Goal: Task Accomplishment & Management: Manage account settings

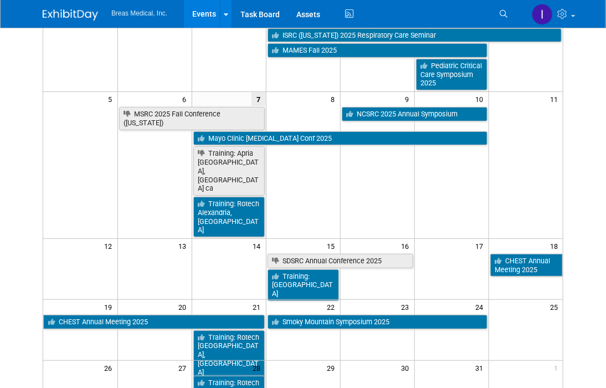
scroll to position [111, 0]
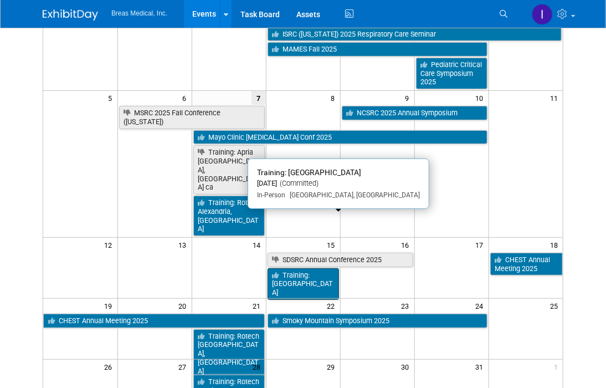
click at [326, 268] on link "Training: [GEOGRAPHIC_DATA]" at bounding box center [303, 284] width 71 height 32
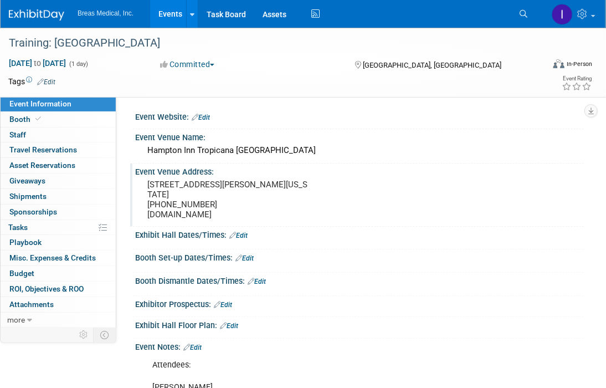
click at [548, 222] on div "Event Venue Address: 4975 S. Dean Martin Dr. Las Vegas, Nevada, 89118-1656 +1 7…" at bounding box center [357, 194] width 454 height 63
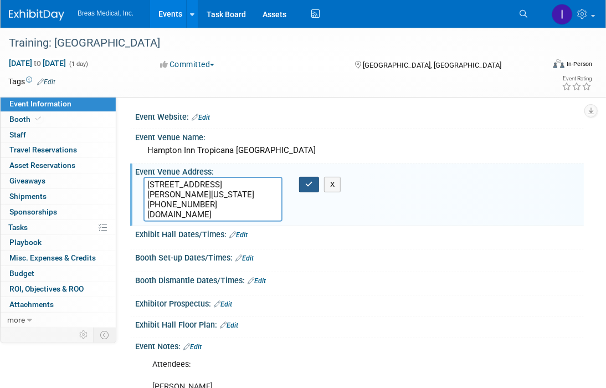
click at [313, 185] on icon "button" at bounding box center [309, 184] width 8 height 7
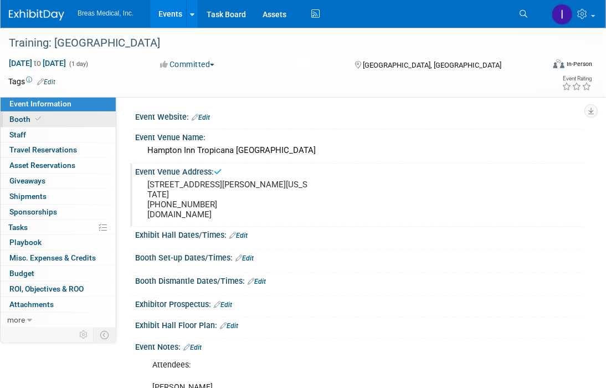
click at [24, 121] on span "Booth" at bounding box center [26, 119] width 34 height 9
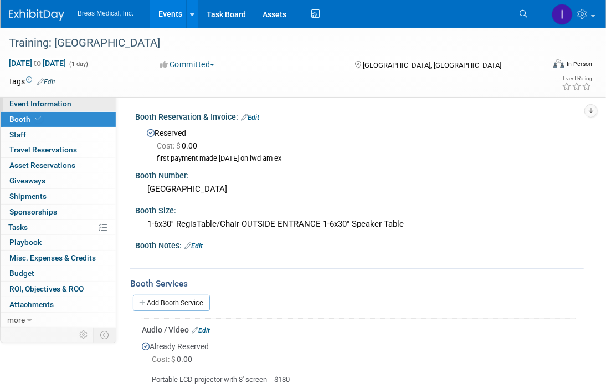
click at [24, 98] on link "Event Information" at bounding box center [58, 103] width 115 height 15
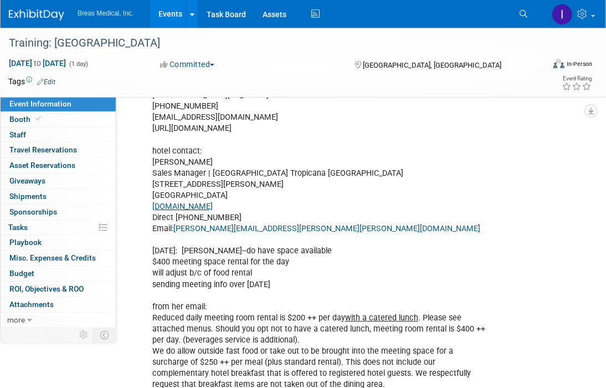
scroll to position [998, 0]
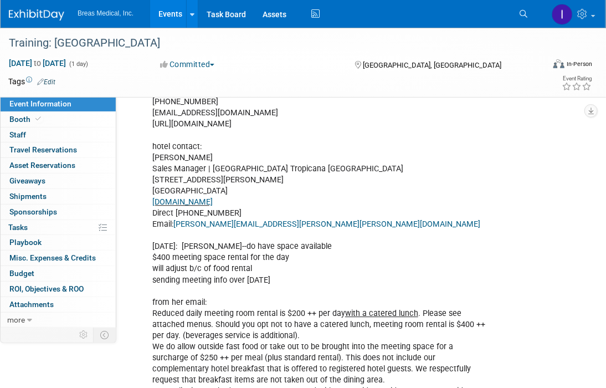
click at [167, 13] on link "Events" at bounding box center [170, 14] width 40 height 28
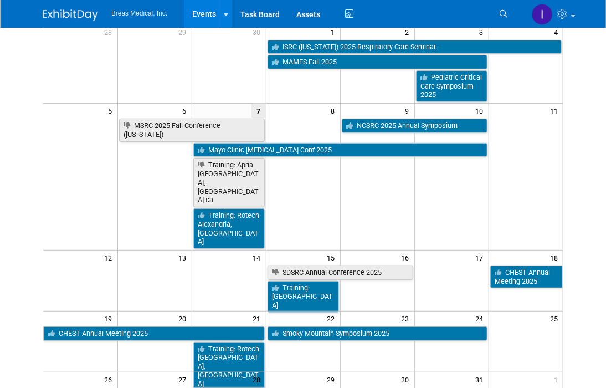
scroll to position [166, 0]
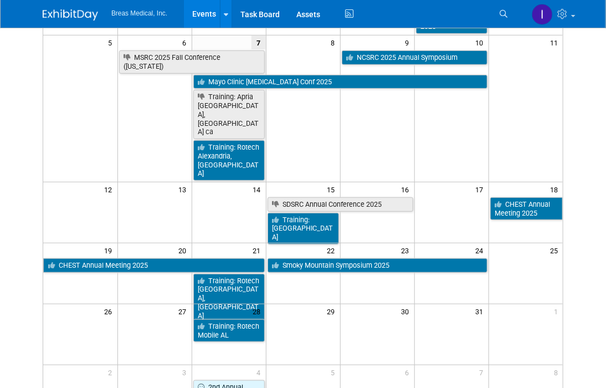
click at [581, 222] on html "Breas Medical, Inc. Events Add Event Bulk Upload Events Shareable Event Boards …" at bounding box center [303, 28] width 606 height 388
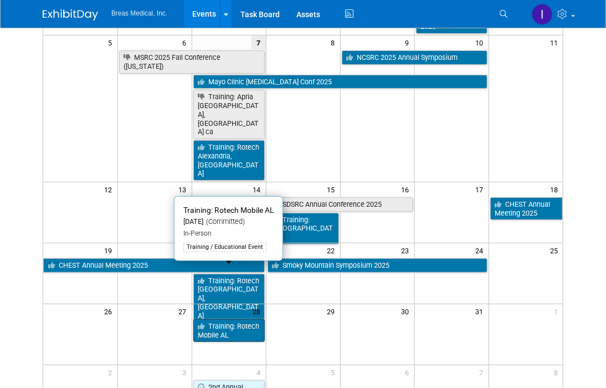
click at [239, 319] on link "Training: Rotech Mobile AL" at bounding box center [228, 330] width 71 height 23
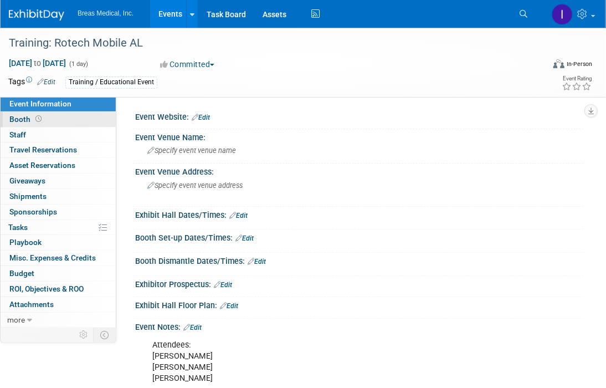
click at [11, 117] on span "Booth" at bounding box center [26, 119] width 34 height 9
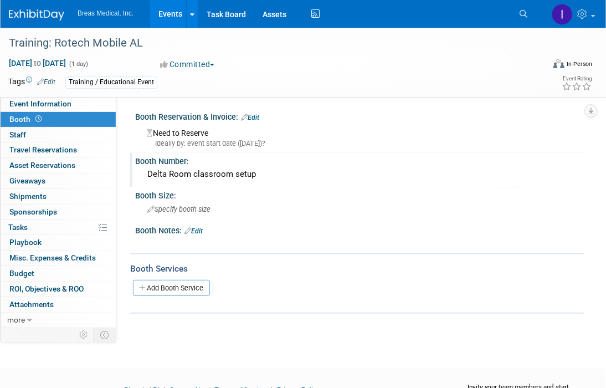
click at [277, 176] on div "Delta Room classroom setup" at bounding box center [360, 174] width 432 height 17
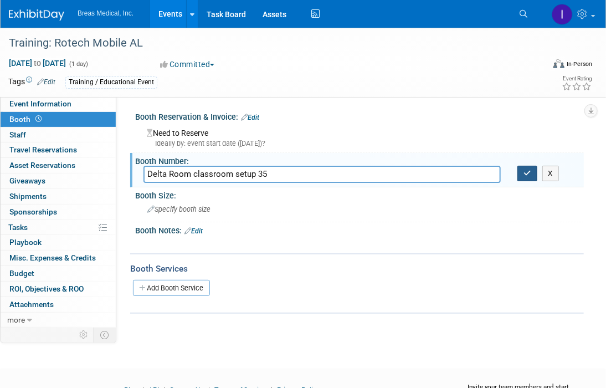
type input "Delta Room classroom setup 35"
drag, startPoint x: 525, startPoint y: 175, endPoint x: 599, endPoint y: 170, distance: 73.8
click at [528, 173] on icon "button" at bounding box center [528, 173] width 8 height 7
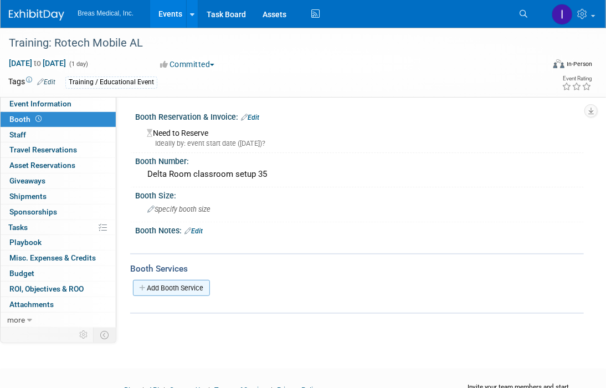
click at [175, 288] on link "Add Booth Service" at bounding box center [171, 288] width 77 height 16
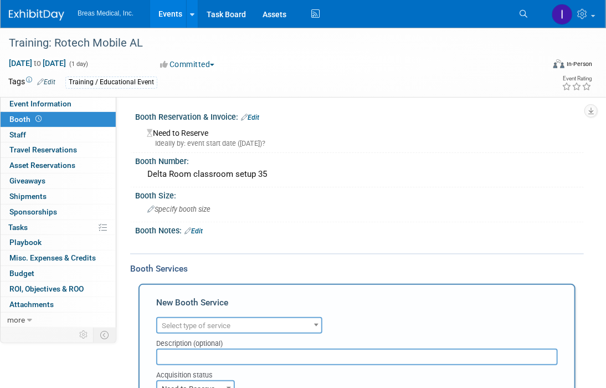
click at [252, 321] on span "Select type of service" at bounding box center [239, 326] width 164 height 16
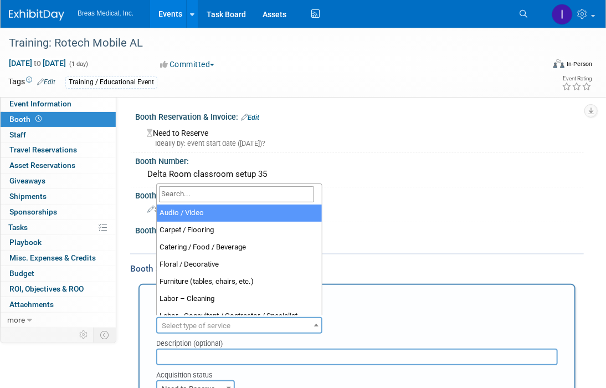
select select "2"
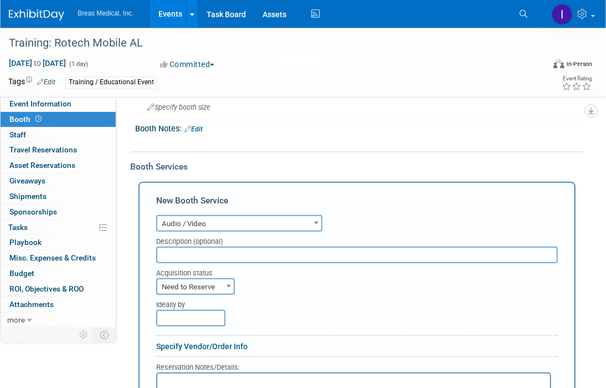
scroll to position [166, 0]
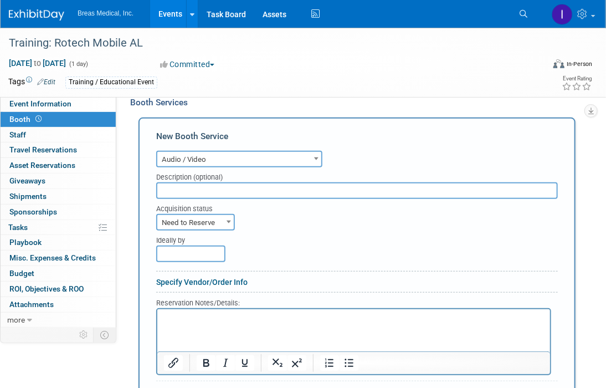
click at [181, 324] on html at bounding box center [353, 316] width 393 height 15
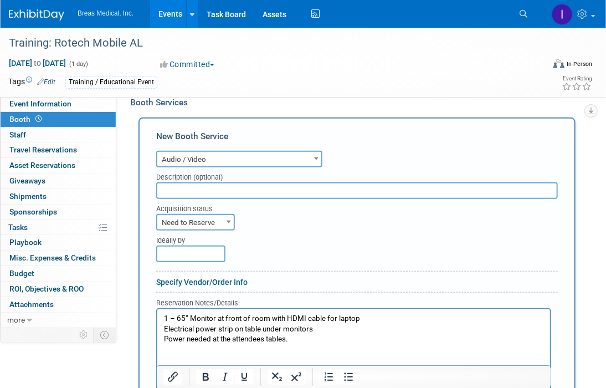
click at [168, 335] on p "Power needed at the attendees tables." at bounding box center [353, 339] width 380 height 11
click at [236, 189] on input "text" at bounding box center [357, 190] width 402 height 17
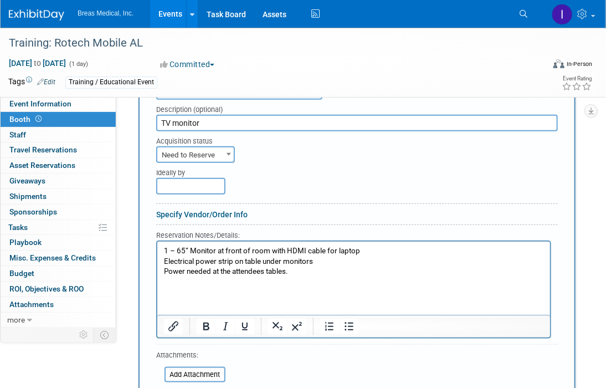
scroll to position [222, 0]
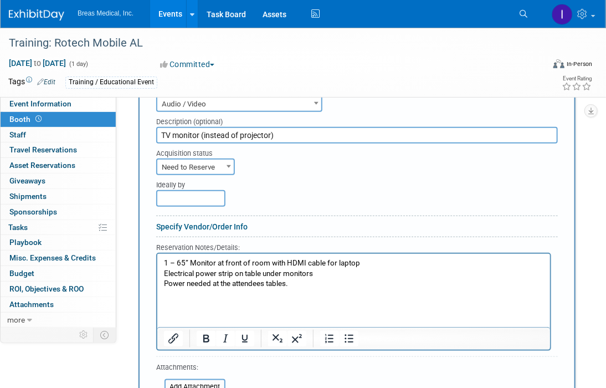
drag, startPoint x: 200, startPoint y: 132, endPoint x: 215, endPoint y: 116, distance: 22.7
click at [200, 132] on input "TV monitor (instead of projector)" at bounding box center [357, 135] width 402 height 17
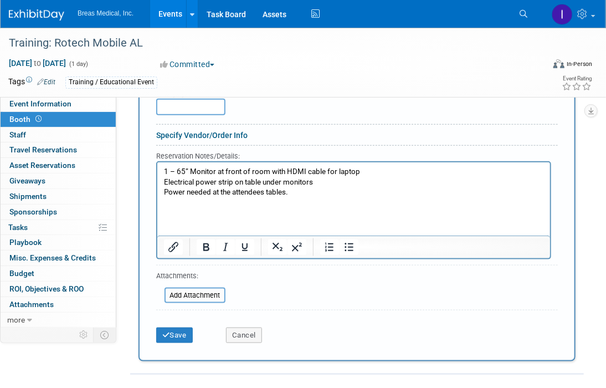
scroll to position [333, 0]
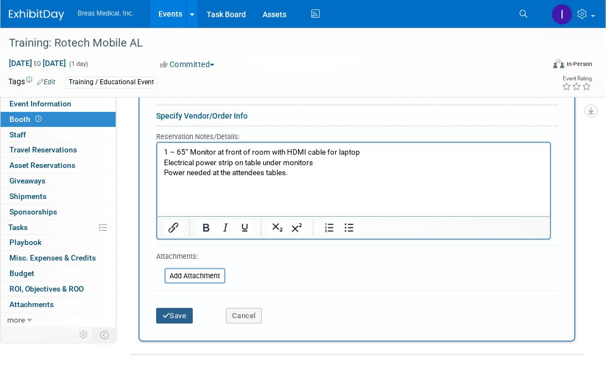
type input "TV monitor and laptop connection (instead of projector)"
click at [180, 316] on button "Save" at bounding box center [174, 316] width 37 height 16
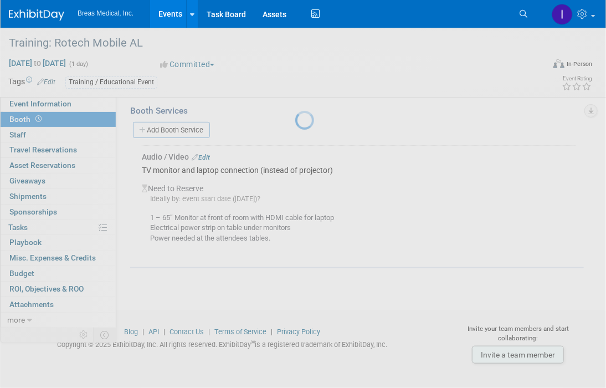
scroll to position [156, 0]
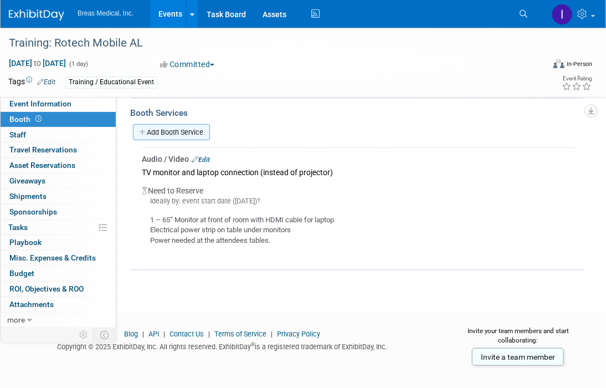
click at [175, 127] on link "Add Booth Service" at bounding box center [171, 132] width 77 height 16
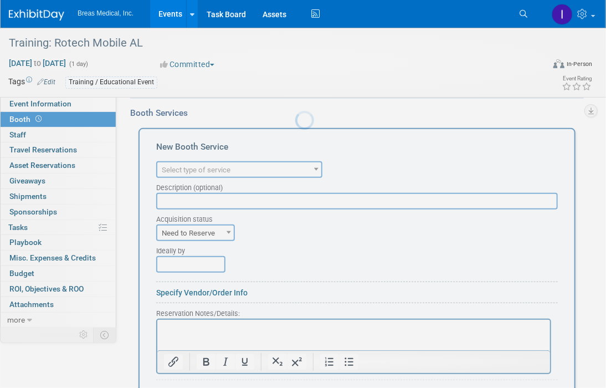
scroll to position [0, 0]
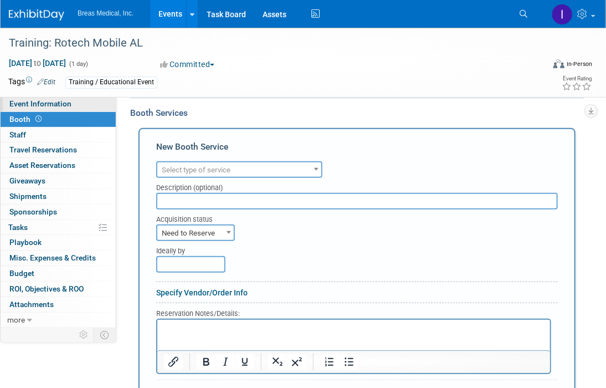
click at [28, 99] on link "Event Information" at bounding box center [58, 103] width 115 height 15
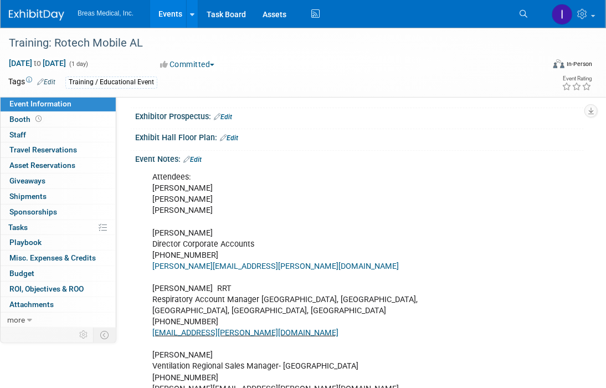
scroll to position [166, 0]
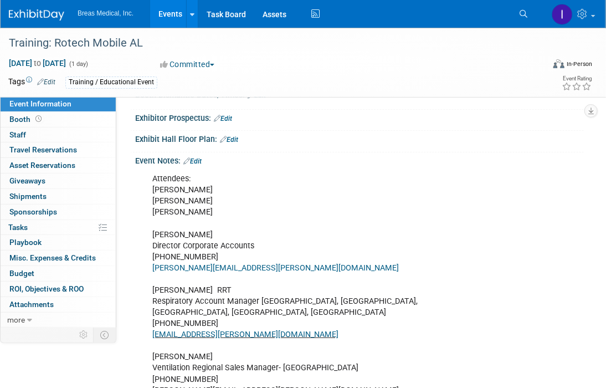
click at [202, 159] on link "Edit" at bounding box center [192, 161] width 18 height 8
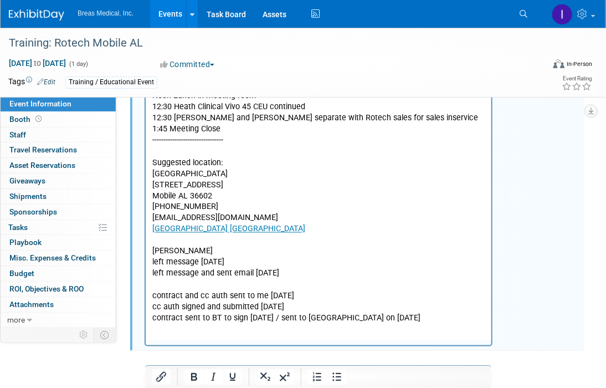
scroll to position [610, 0]
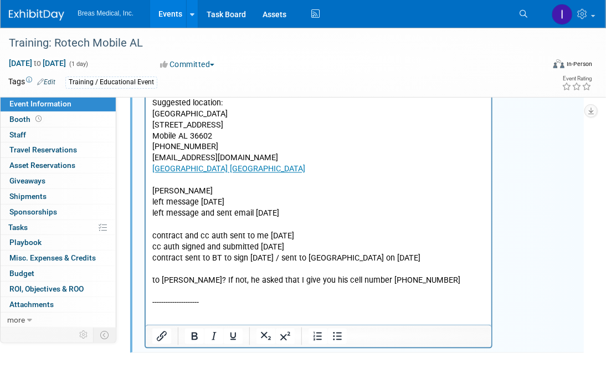
click at [161, 276] on p "to Jon? If not, he asked that I give you his cell number 251-447-7579" at bounding box center [318, 281] width 333 height 11
click at [168, 276] on p "Jon? If not, he asked that I give you his cell number 251-447-7579" at bounding box center [318, 281] width 333 height 11
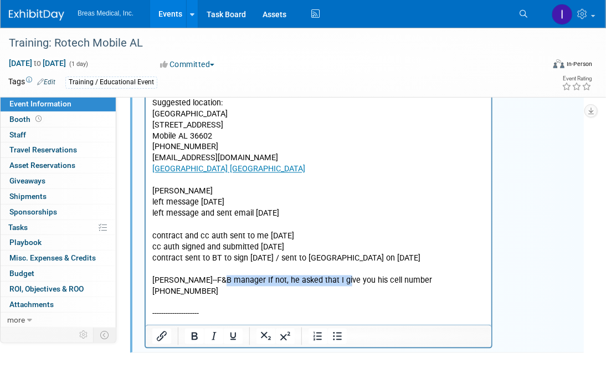
drag, startPoint x: 336, startPoint y: 270, endPoint x: 219, endPoint y: 269, distance: 117.5
click at [219, 276] on p "Jon--F&B manager If not, he asked that I give you his cell number 251-447-7579" at bounding box center [318, 287] width 333 height 22
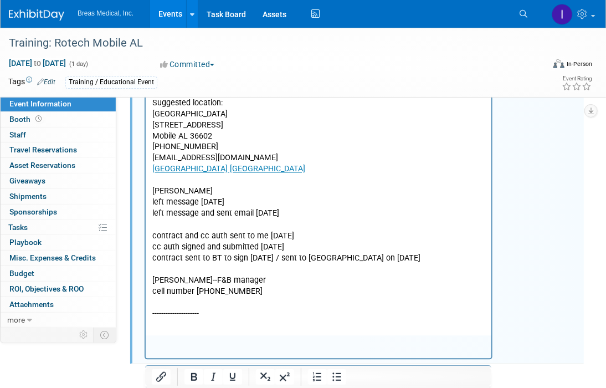
scroll to position [554, 0]
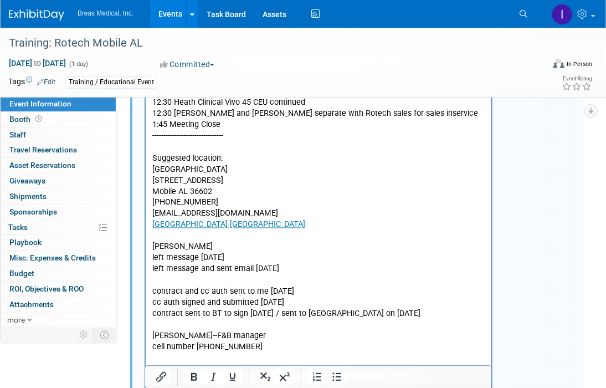
click at [167, 354] on p "Rich Text Area. Press ALT-0 for help." at bounding box center [318, 359] width 333 height 11
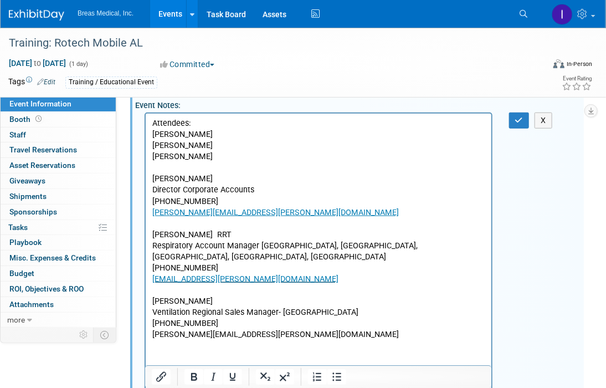
scroll to position [166, 0]
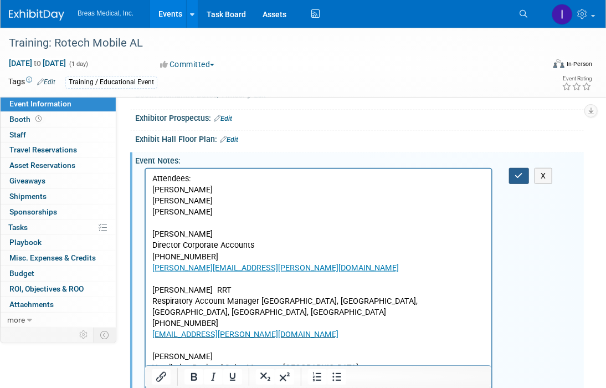
click at [519, 172] on icon "button" at bounding box center [519, 176] width 8 height 8
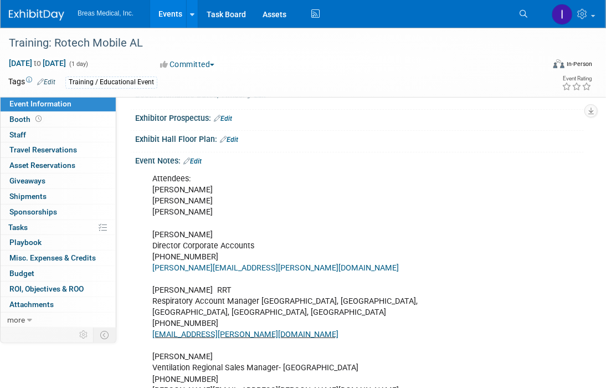
click at [175, 10] on link "Events" at bounding box center [170, 14] width 40 height 28
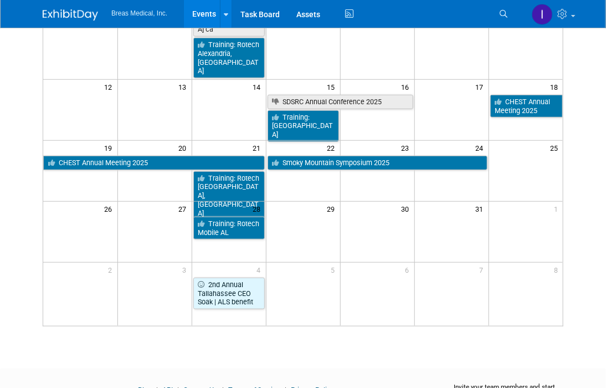
scroll to position [272, 0]
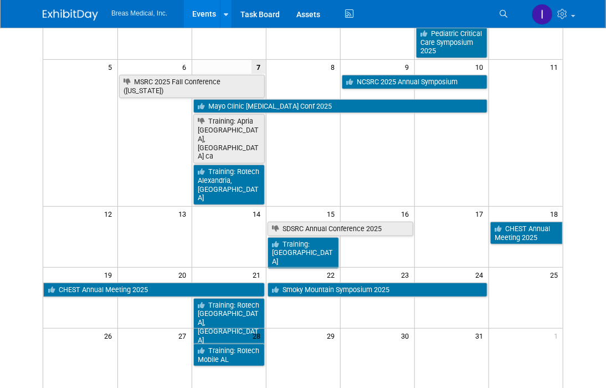
scroll to position [161, 0]
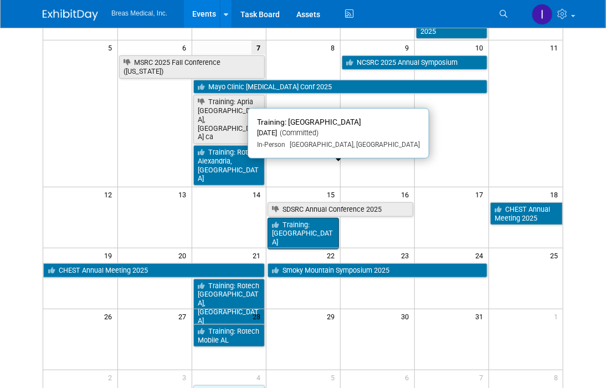
click at [317, 218] on link "Training: [GEOGRAPHIC_DATA]" at bounding box center [303, 234] width 71 height 32
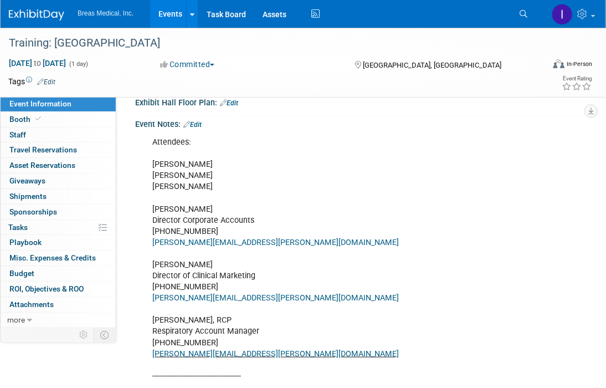
scroll to position [222, 0]
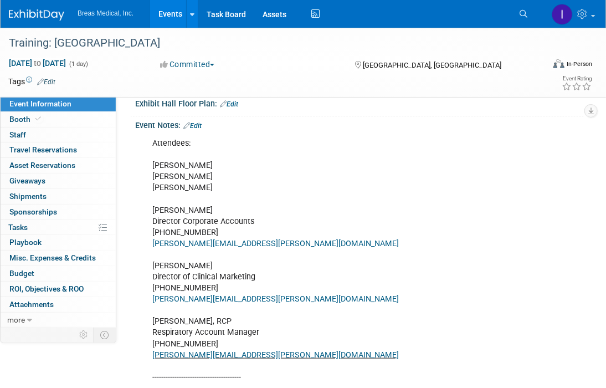
click at [197, 122] on link "Edit" at bounding box center [192, 126] width 18 height 8
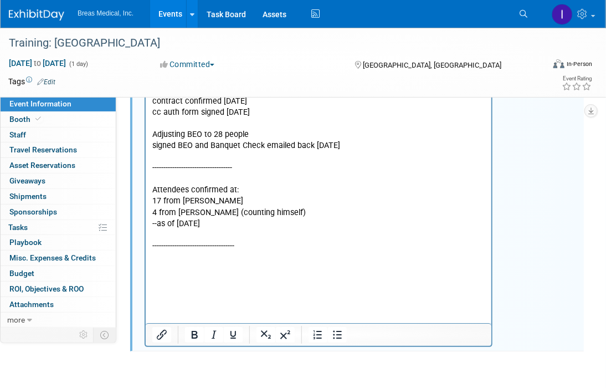
scroll to position [1386, 0]
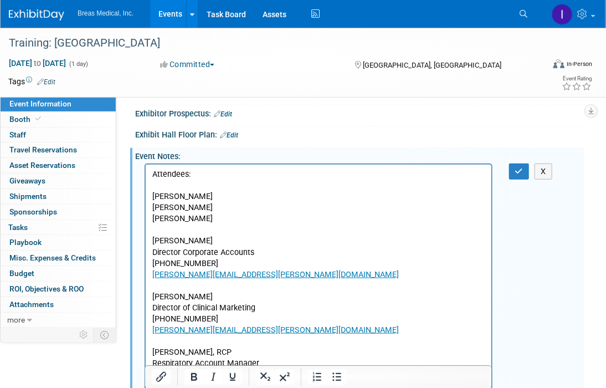
scroll to position [166, 0]
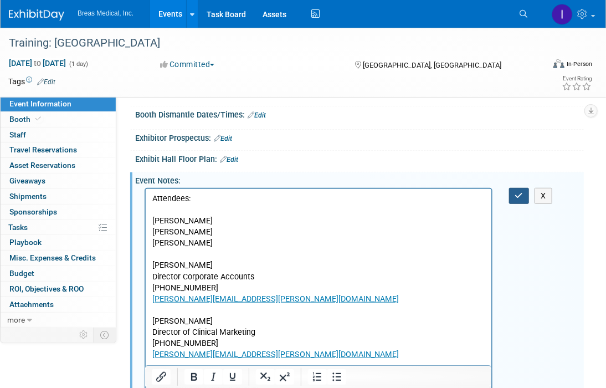
click at [520, 192] on icon "button" at bounding box center [519, 196] width 8 height 8
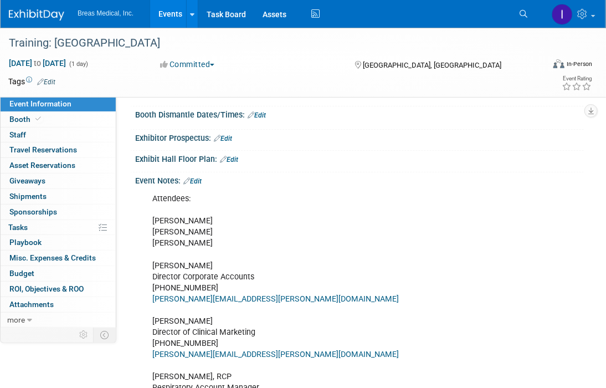
click at [169, 14] on link "Events" at bounding box center [170, 14] width 40 height 28
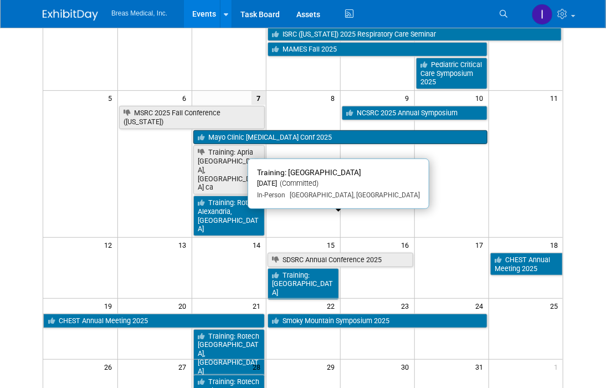
scroll to position [166, 0]
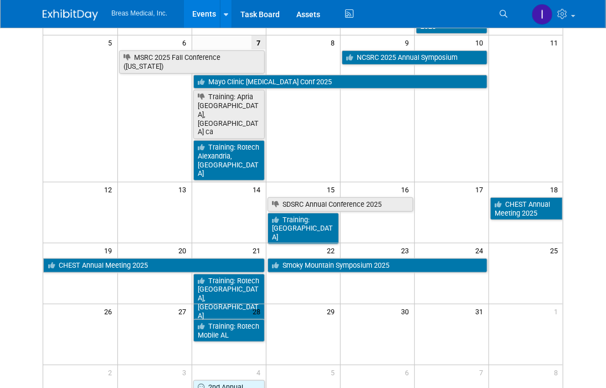
click at [546, 304] on td "1" at bounding box center [526, 311] width 74 height 14
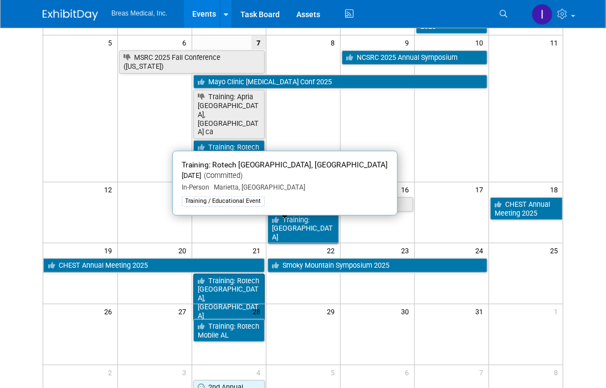
click at [227, 274] on link "Training: Rotech [GEOGRAPHIC_DATA], [GEOGRAPHIC_DATA]" at bounding box center [228, 298] width 71 height 49
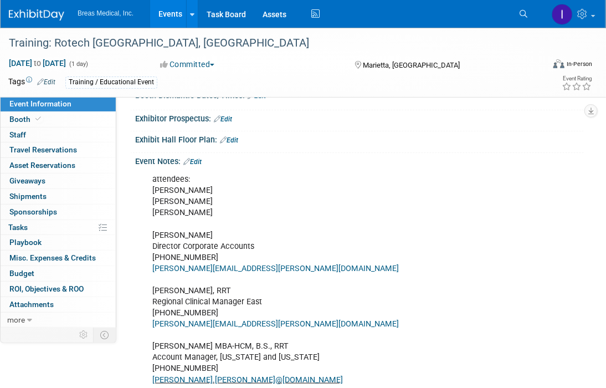
scroll to position [222, 0]
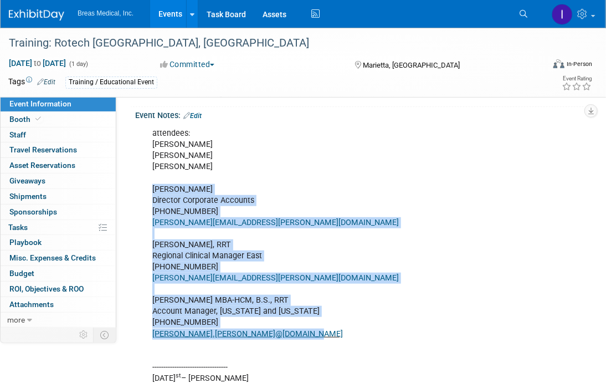
drag, startPoint x: 152, startPoint y: 196, endPoint x: 257, endPoint y: 343, distance: 180.5
copy div "[PERSON_NAME] Director Corporate Accounts [PHONE_NUMBER] [PERSON_NAME][EMAIL_AD…"
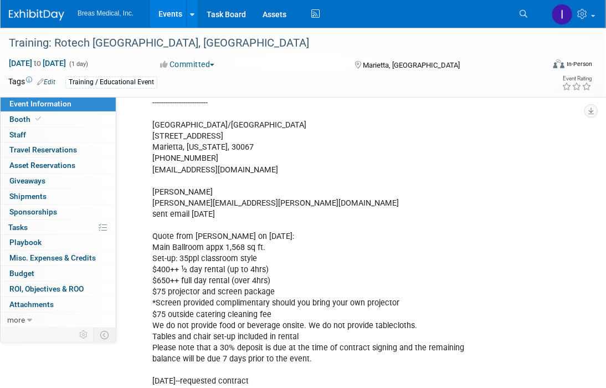
scroll to position [922, 0]
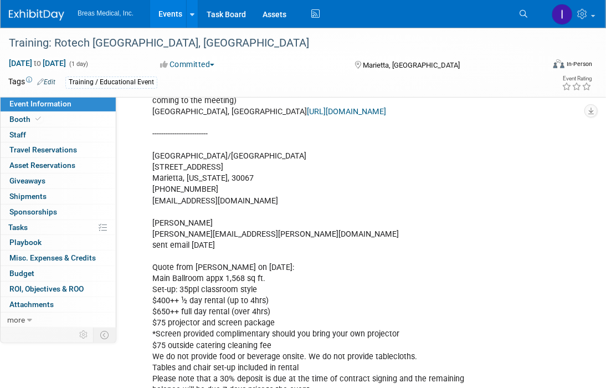
drag, startPoint x: 152, startPoint y: 162, endPoint x: 284, endPoint y: 208, distance: 139.0
copy div "Hampton Inn and Suites Atlanta/Marietta 2136 Kingston Court Marietta, Georgia, …"
drag, startPoint x: 148, startPoint y: 230, endPoint x: 239, endPoint y: 237, distance: 91.7
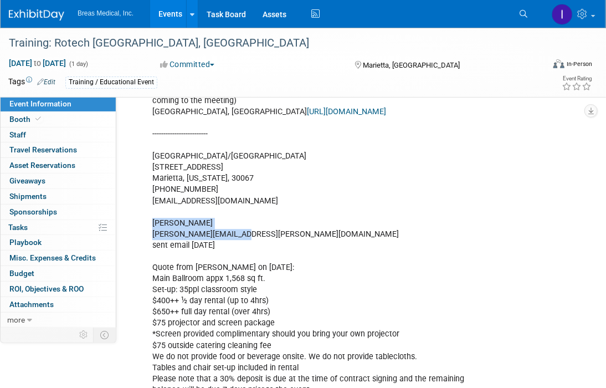
copy div "Erica Cole erica.cole2@hilton.com"
drag, startPoint x: 244, startPoint y: 240, endPoint x: 152, endPoint y: 238, distance: 92.6
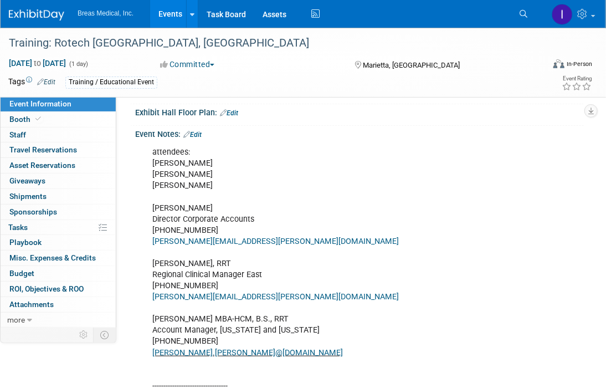
scroll to position [146, 0]
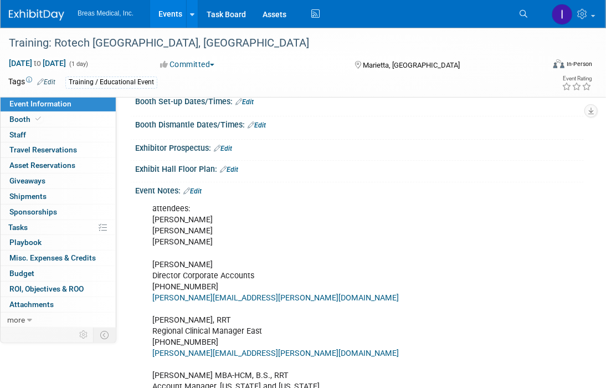
click at [202, 195] on link "Edit" at bounding box center [192, 191] width 18 height 8
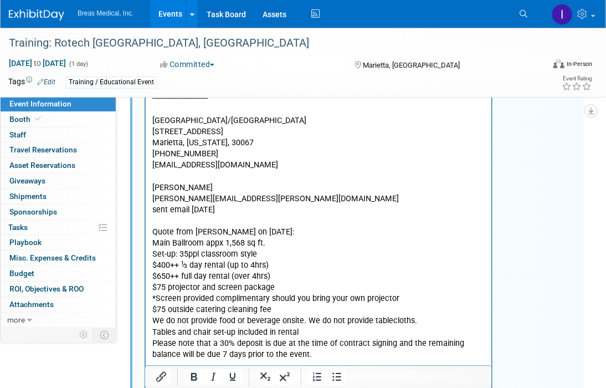
scroll to position [978, 0]
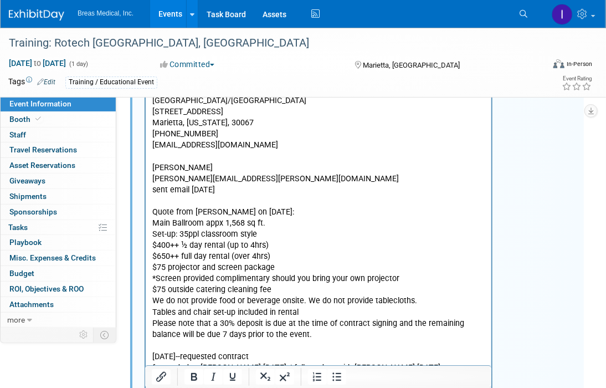
drag, startPoint x: 223, startPoint y: 188, endPoint x: 150, endPoint y: 182, distance: 72.8
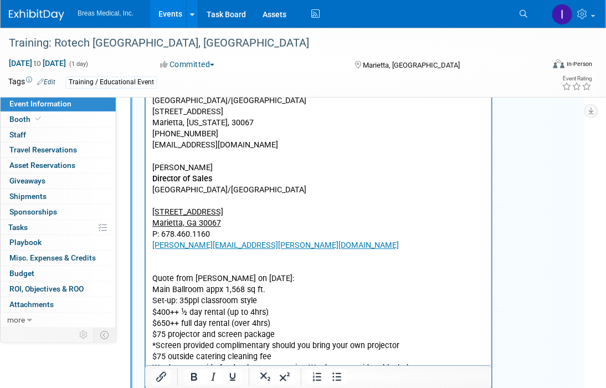
click at [177, 206] on p "Hampton Inn & Suites Atlanta/Marietta" at bounding box center [318, 196] width 333 height 22
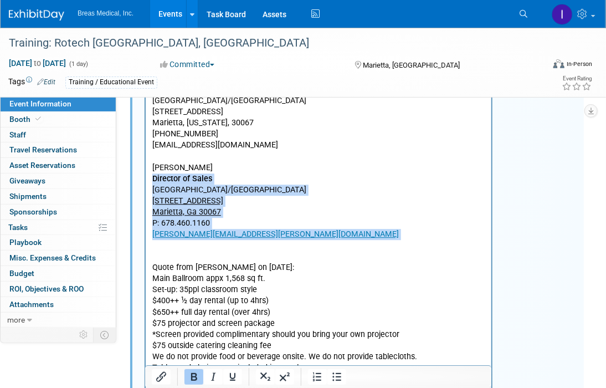
drag, startPoint x: 246, startPoint y: 239, endPoint x: 280, endPoint y: -443, distance: 683.1
copy body "Director of Sales Hampton Inn & Suites Atlanta/Marietta 2136 Kingston Ct Mariet…"
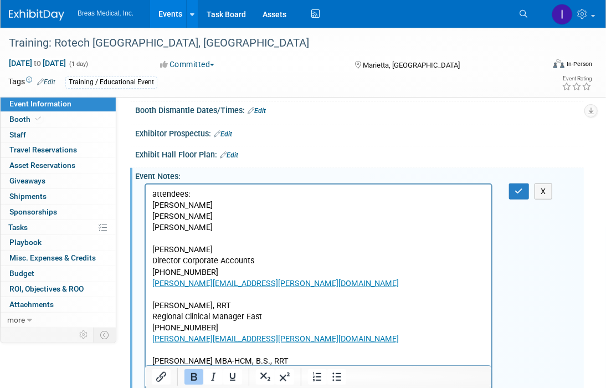
scroll to position [146, 0]
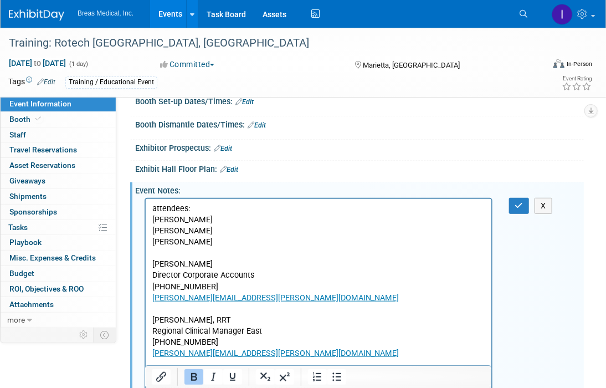
click at [515, 201] on div "attendees: Brett Townsend Joseph Melanson Joey Frey Brett Townsend Director Cor…" at bounding box center [358, 198] width 435 height 6
click at [519, 209] on icon "button" at bounding box center [519, 206] width 8 height 8
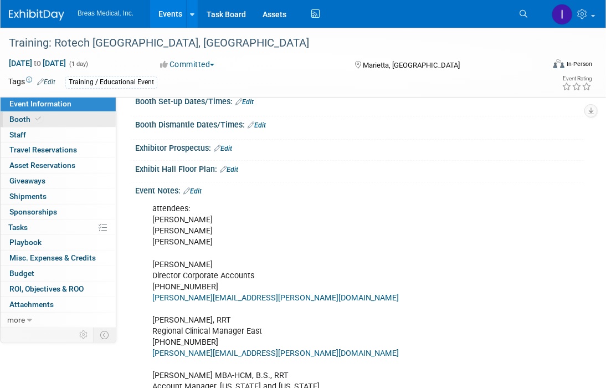
click at [27, 117] on span "Booth" at bounding box center [26, 119] width 34 height 9
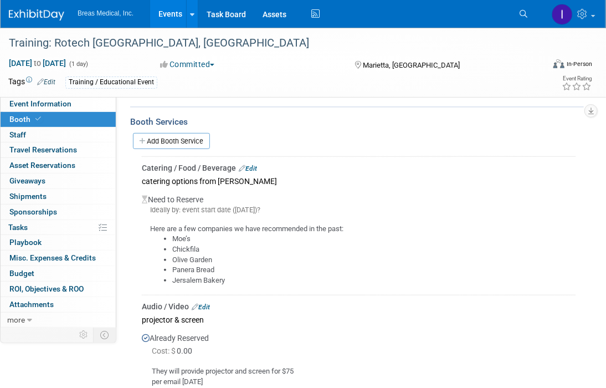
scroll to position [166, 0]
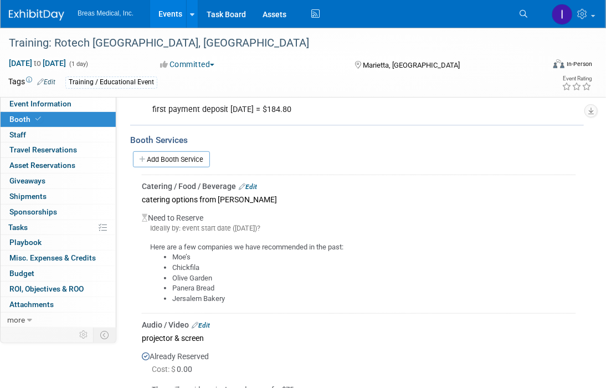
click at [505, 298] on li "Jersalem Bakery" at bounding box center [373, 299] width 403 height 11
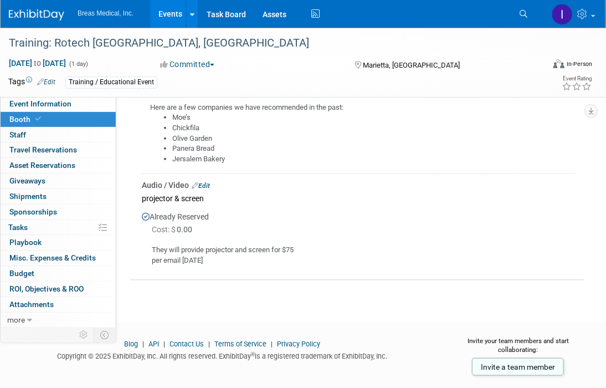
scroll to position [316, 0]
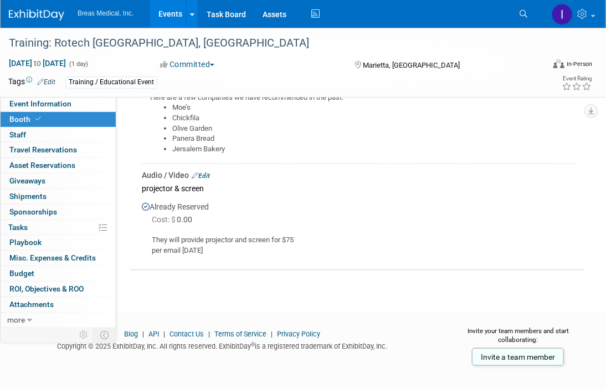
click at [496, 252] on div "They will provide projector and screen for $75 per email 9-30-2025" at bounding box center [359, 240] width 434 height 29
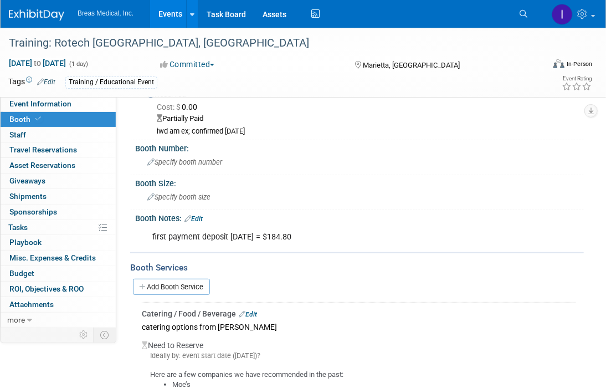
scroll to position [0, 0]
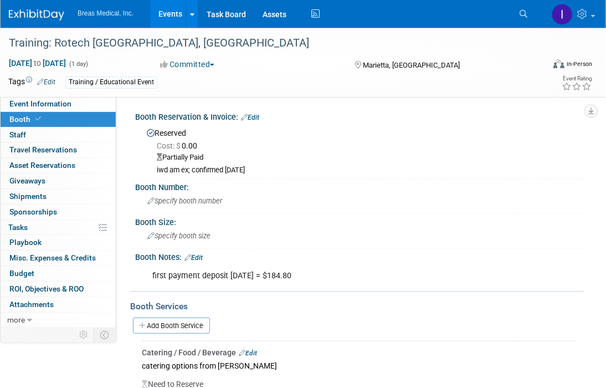
click at [565, 264] on div "first payment deposit 9-11-2025 = $184.80 X" at bounding box center [358, 265] width 435 height 6
click at [200, 201] on span "Specify booth number" at bounding box center [184, 201] width 75 height 8
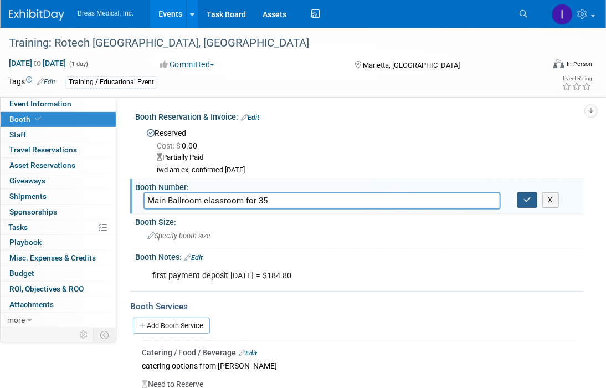
type input "Main Ballroom classroom for 35"
click at [526, 198] on icon "button" at bounding box center [528, 199] width 8 height 7
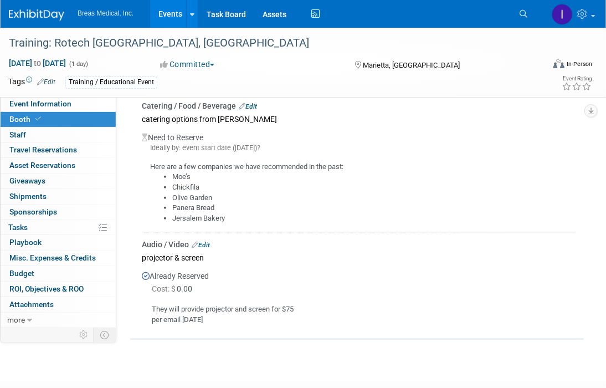
scroll to position [222, 0]
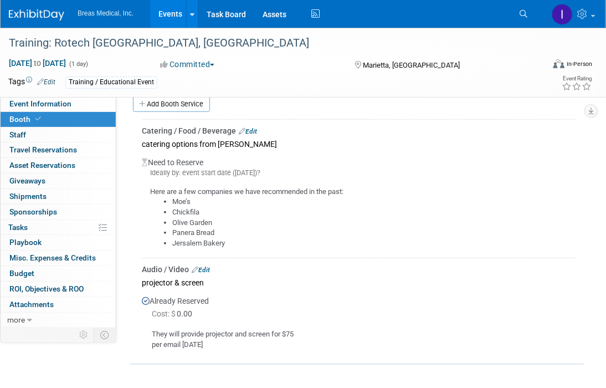
click at [572, 265] on div "Audio / Video Edit" at bounding box center [359, 269] width 434 height 11
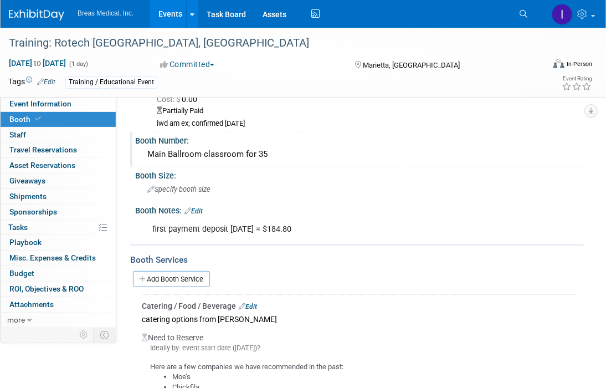
scroll to position [0, 0]
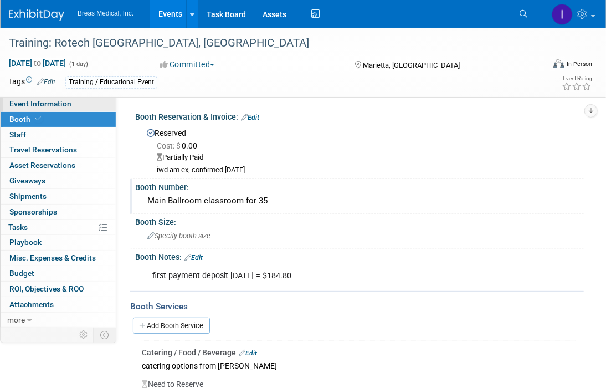
click at [40, 102] on span "Event Information" at bounding box center [40, 103] width 62 height 9
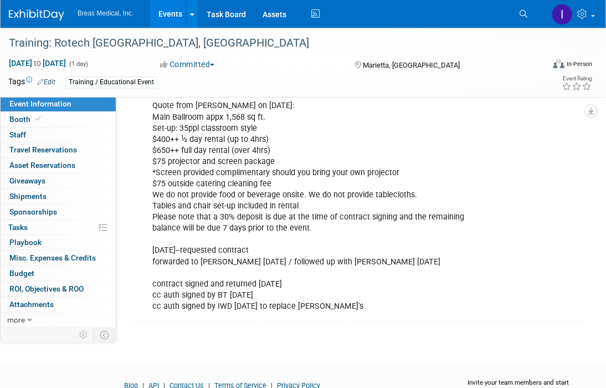
scroll to position [1210, 0]
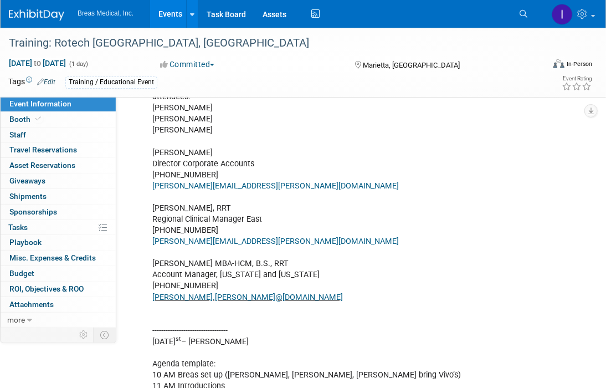
scroll to position [277, 0]
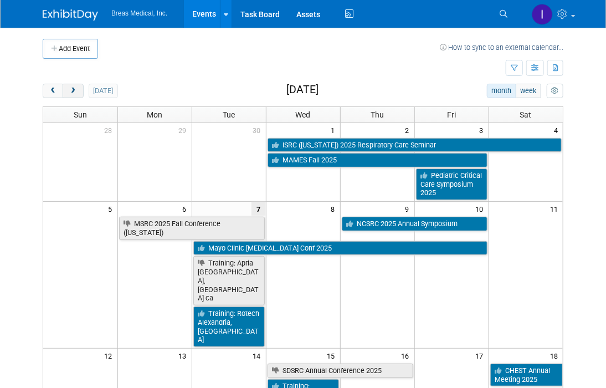
click at [78, 90] on button "next" at bounding box center [73, 91] width 21 height 14
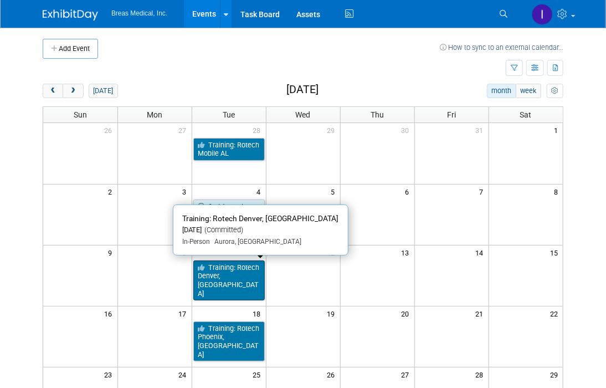
click at [239, 274] on link "Training: Rotech Denver, [GEOGRAPHIC_DATA]" at bounding box center [228, 280] width 71 height 40
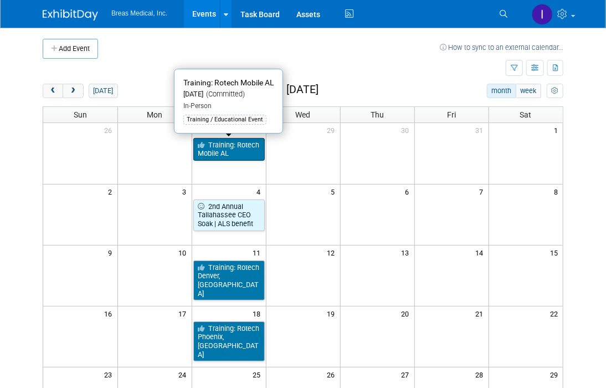
click at [242, 149] on link "Training: Rotech Mobile AL" at bounding box center [228, 149] width 71 height 23
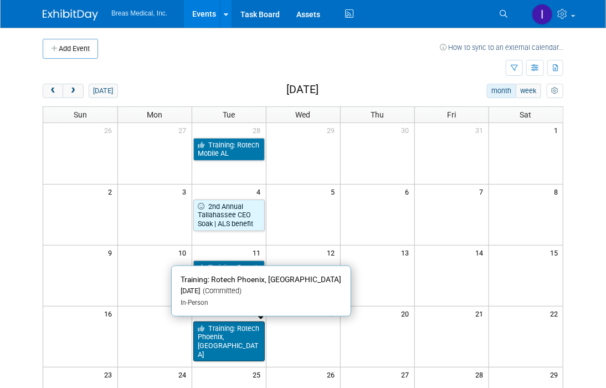
click at [237, 331] on link "Training: Rotech Phoenix, [GEOGRAPHIC_DATA]" at bounding box center [228, 341] width 71 height 40
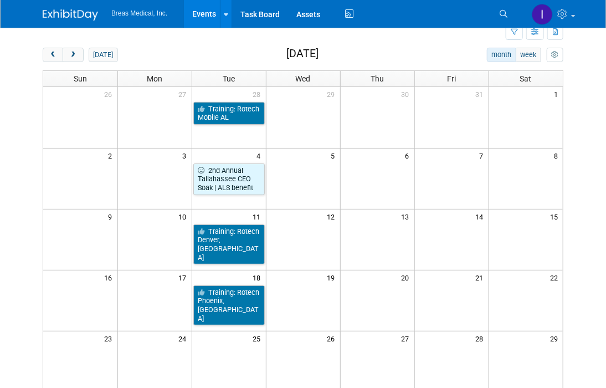
scroll to position [55, 0]
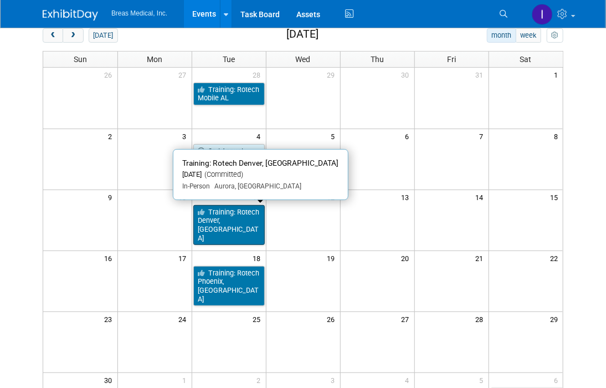
click at [227, 217] on link "Training: Rotech Denver, [GEOGRAPHIC_DATA]" at bounding box center [228, 225] width 71 height 40
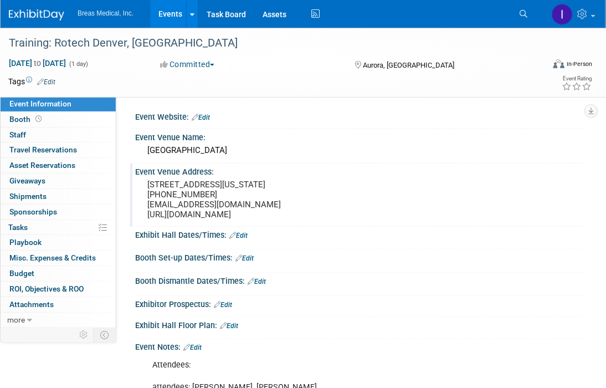
click at [482, 201] on div "Event Venue Address: [STREET_ADDRESS][US_STATE] [PHONE_NUMBER] [EMAIL_ADDRESS][…" at bounding box center [357, 194] width 454 height 63
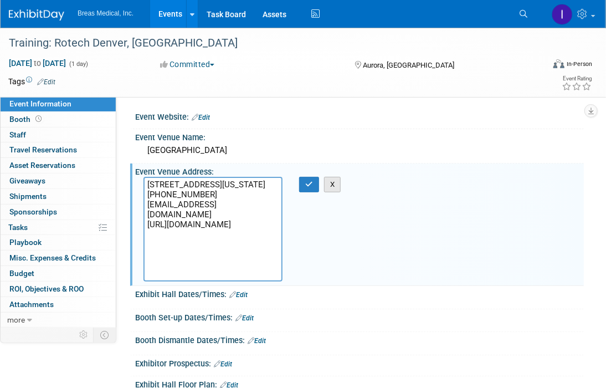
click at [330, 181] on button "X" at bounding box center [332, 185] width 17 height 16
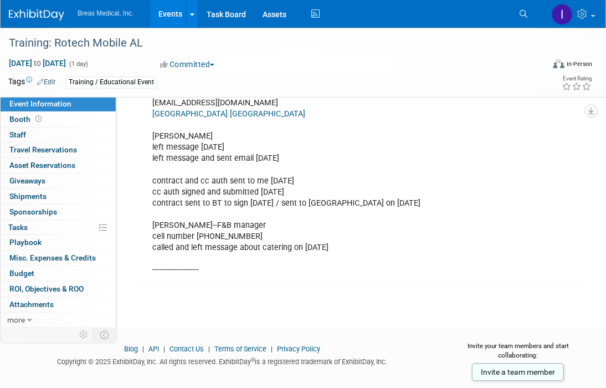
scroll to position [665, 0]
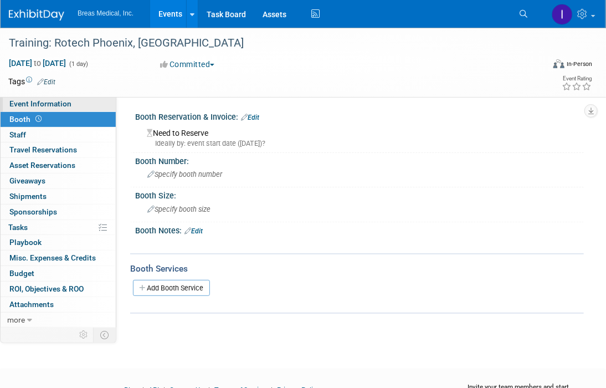
click at [42, 103] on span "Event Information" at bounding box center [40, 103] width 62 height 9
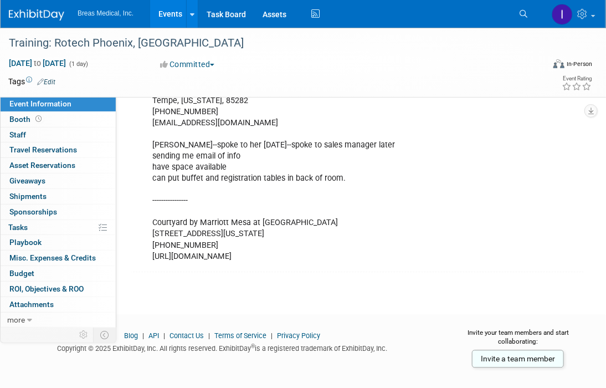
scroll to position [735, 0]
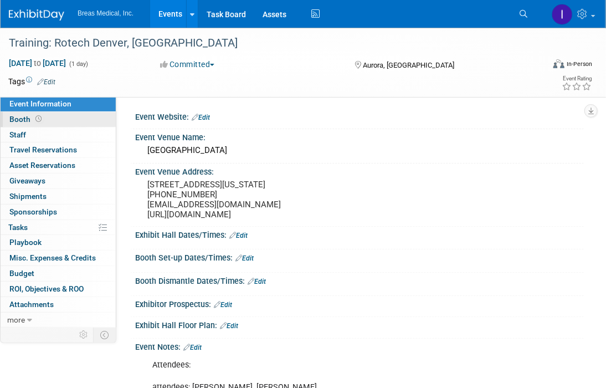
click at [16, 116] on span "Booth" at bounding box center [26, 119] width 34 height 9
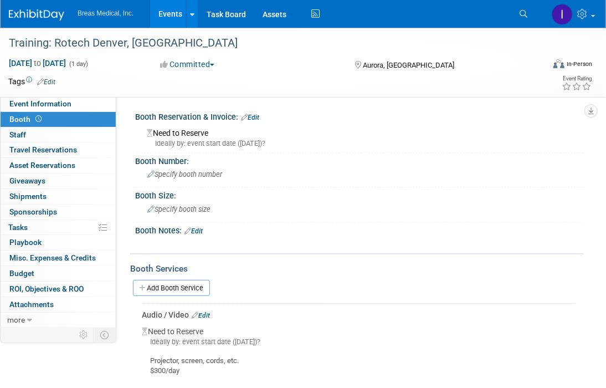
scroll to position [141, 0]
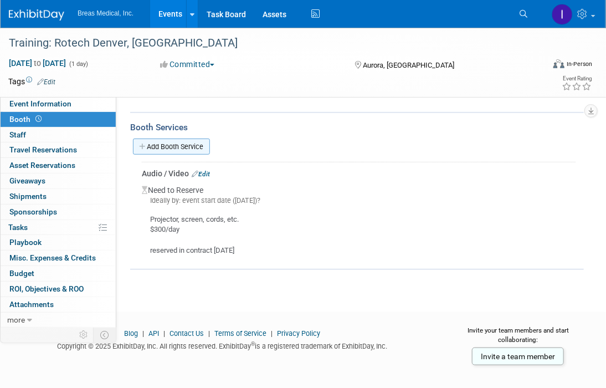
click at [191, 147] on link "Add Booth Service" at bounding box center [171, 147] width 77 height 16
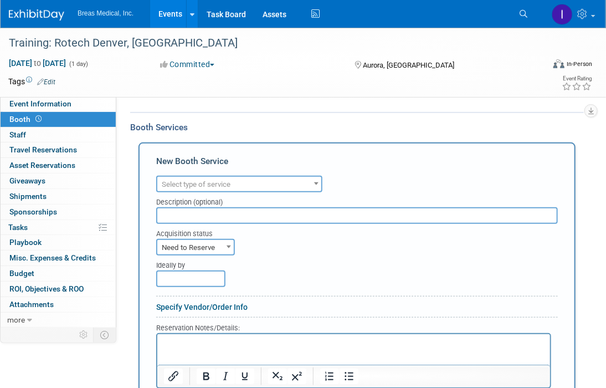
scroll to position [0, 0]
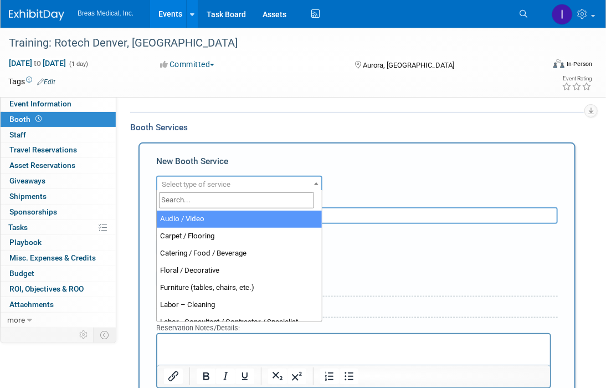
click at [247, 179] on span "Select type of service" at bounding box center [239, 185] width 164 height 16
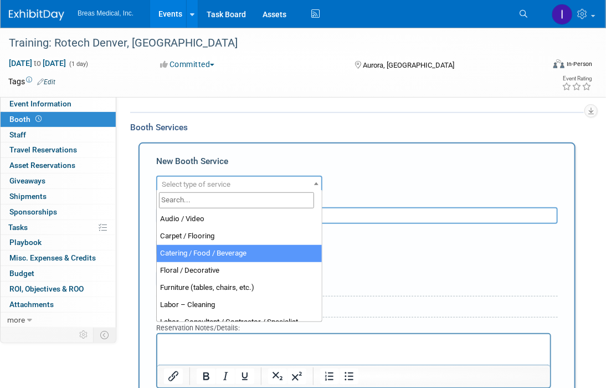
select select "22"
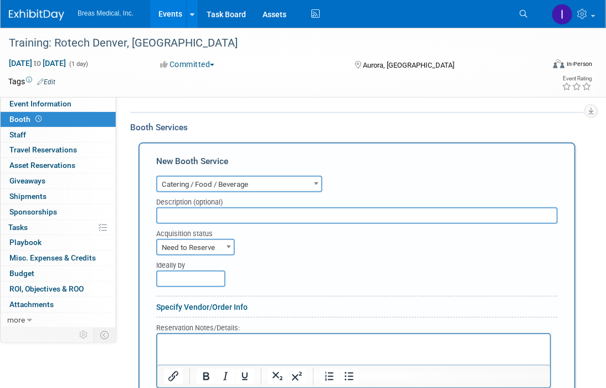
click at [208, 345] on p "Rich Text Area. Press ALT-0 for help." at bounding box center [353, 343] width 380 height 11
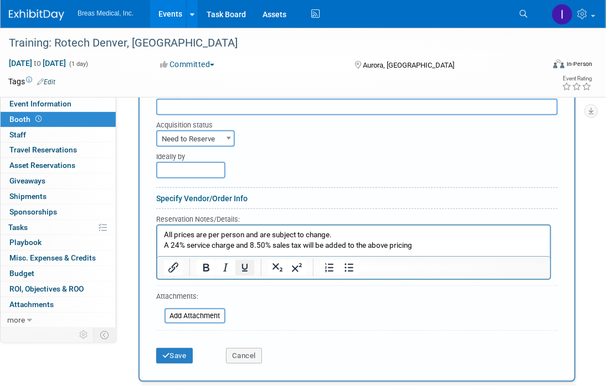
scroll to position [252, 0]
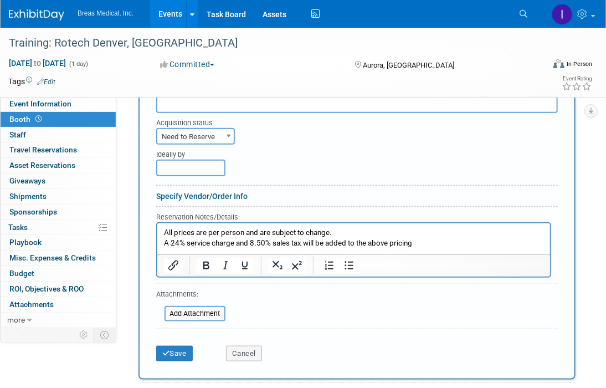
click at [164, 233] on p "All prices are per person and are subject to change. A 24% service charge and 8…" at bounding box center [353, 237] width 380 height 21
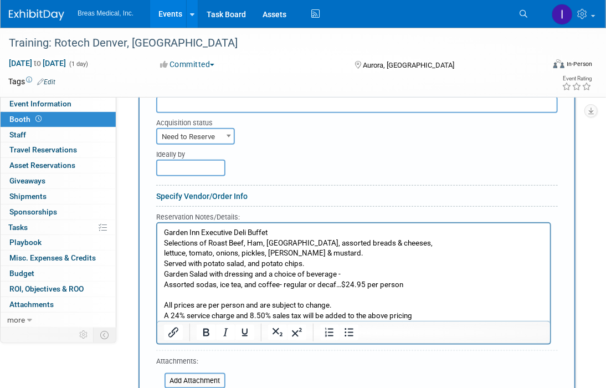
click at [341, 284] on p "Garden Inn Executive Deli Buffet Selections of Roast Beef, Ham, Turkey, assorte…" at bounding box center [353, 258] width 380 height 62
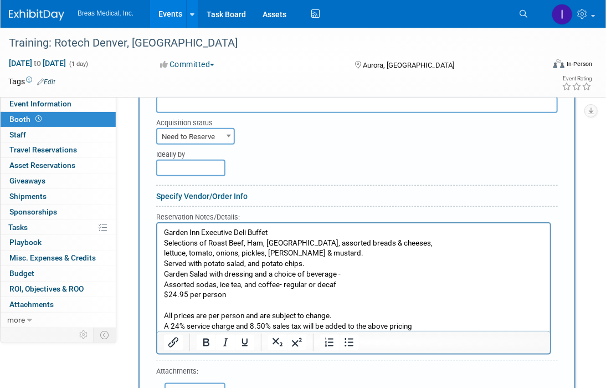
click at [415, 243] on p "Garden Inn Executive Deli Buffet Selections of Roast Beef, Ham, Turkey, assorte…" at bounding box center [353, 258] width 380 height 62
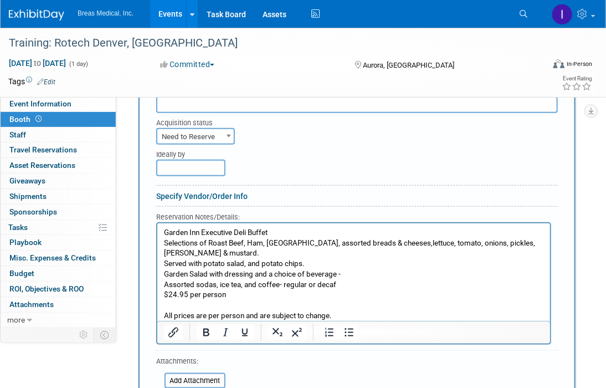
click at [283, 232] on p "Garden Inn Executive Deli Buffet Selections of Roast Beef, Ham, Turkey, assorte…" at bounding box center [353, 258] width 380 height 62
drag, startPoint x: 282, startPoint y: 232, endPoint x: 148, endPoint y: 232, distance: 134.1
click at [157, 232] on html "Garden Inn Executive Deli Buffet Selections of Roast Beef, Ham, Turkey, assorte…" at bounding box center [353, 277] width 393 height 108
copy p "Garden Inn Executive Deli Buffet"
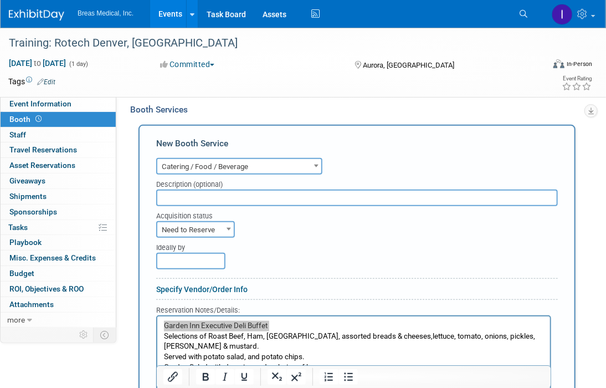
scroll to position [141, 0]
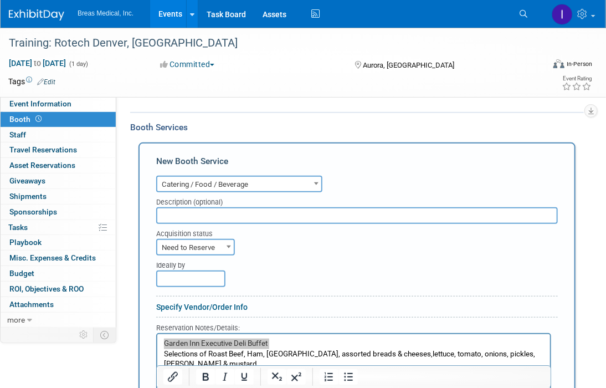
click at [227, 246] on b at bounding box center [229, 247] width 4 height 3
select select "2"
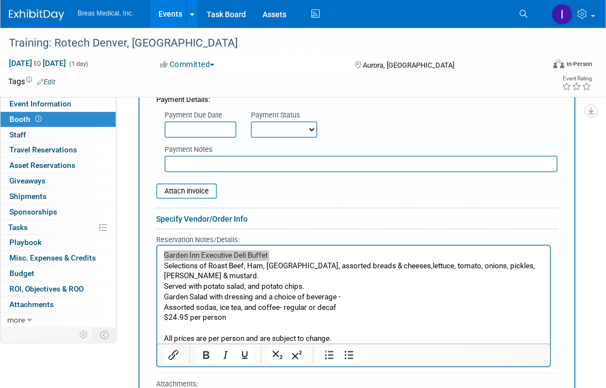
scroll to position [363, 0]
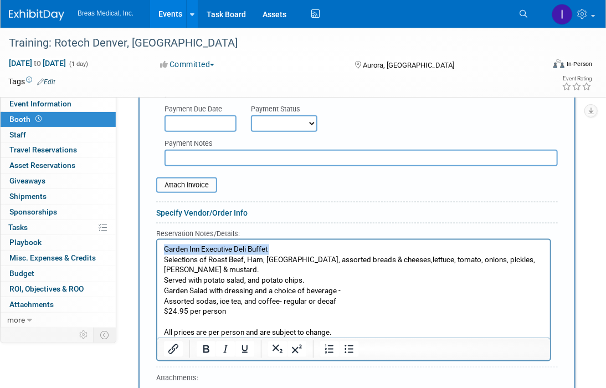
click at [288, 249] on p "Garden Inn Executive Deli Buffet Selections of Roast Beef, Ham, Turkey, assorte…" at bounding box center [353, 275] width 380 height 62
drag, startPoint x: 280, startPoint y: 248, endPoint x: 293, endPoint y: 485, distance: 237.0
click at [157, 249] on html "Garden Inn Executive Deli Buffet Selections of Roast Beef, Ham, Turkey, assorte…" at bounding box center [353, 293] width 393 height 108
copy p "Garden Inn Executive Deli Buffet"
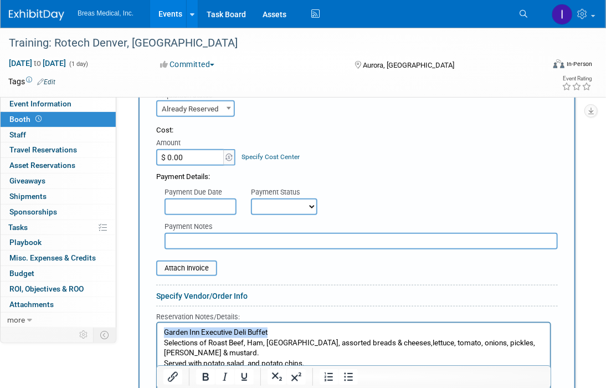
scroll to position [252, 0]
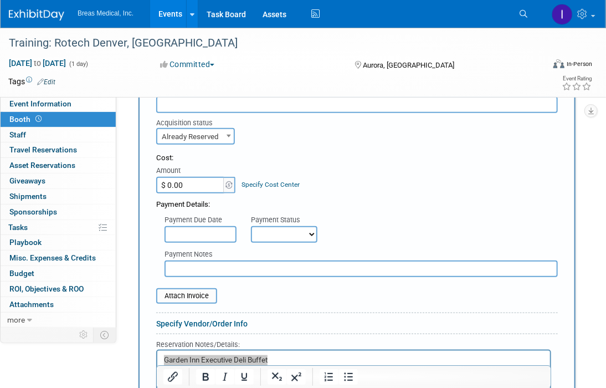
click at [219, 106] on input "text" at bounding box center [357, 104] width 402 height 17
paste input "Garden Inn Executive Deli Buffet"
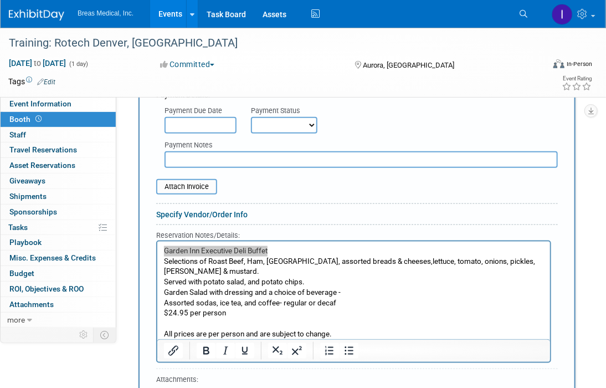
scroll to position [363, 0]
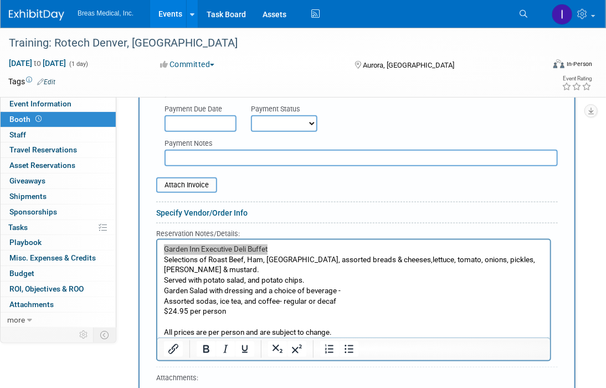
type input "Garden Inn Executive Deli Buffet"
click at [438, 327] on p "All prices are per person and are subject to change. A 24% service charge and 8…" at bounding box center [353, 337] width 380 height 21
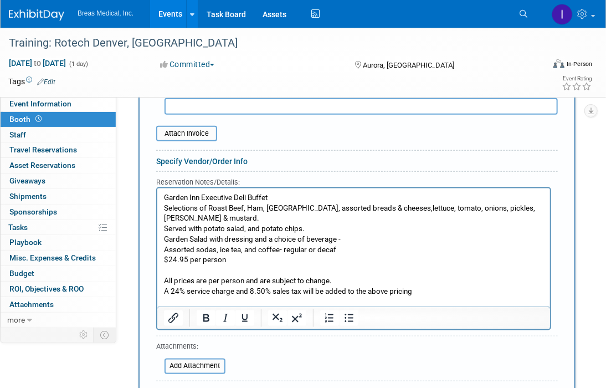
scroll to position [474, 0]
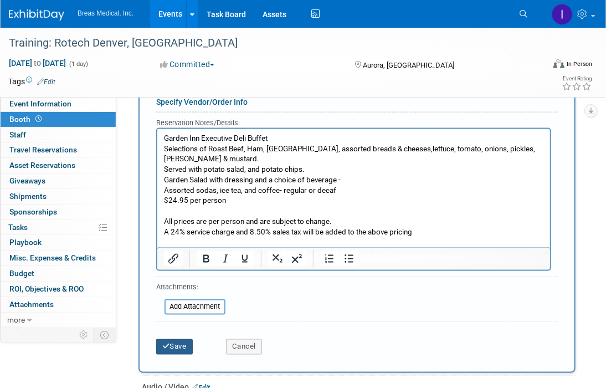
click at [174, 343] on button "Save" at bounding box center [174, 347] width 37 height 16
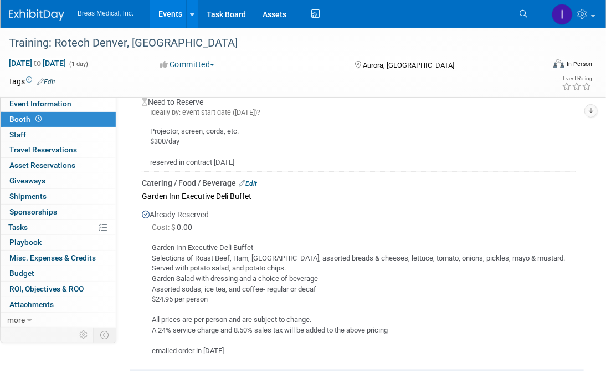
scroll to position [171, 0]
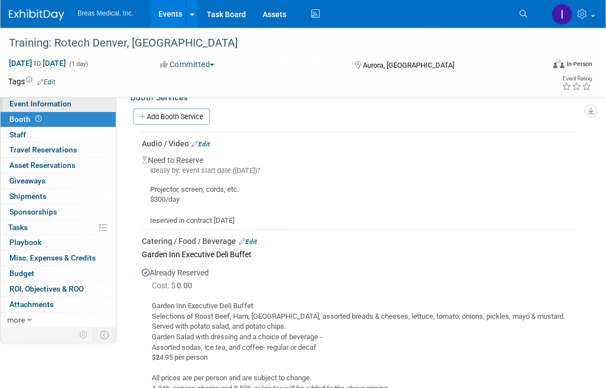
click at [38, 103] on span "Event Information" at bounding box center [40, 103] width 62 height 9
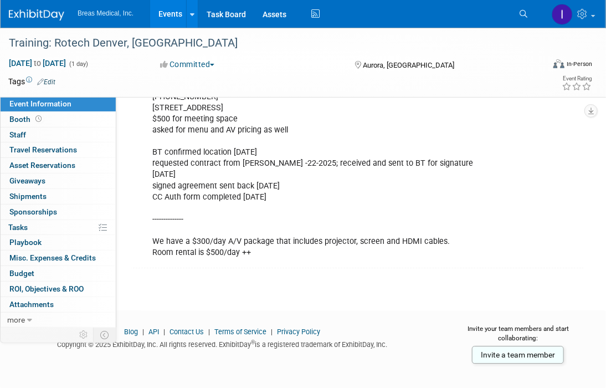
scroll to position [994, 0]
click at [173, 13] on link "Events" at bounding box center [170, 14] width 40 height 28
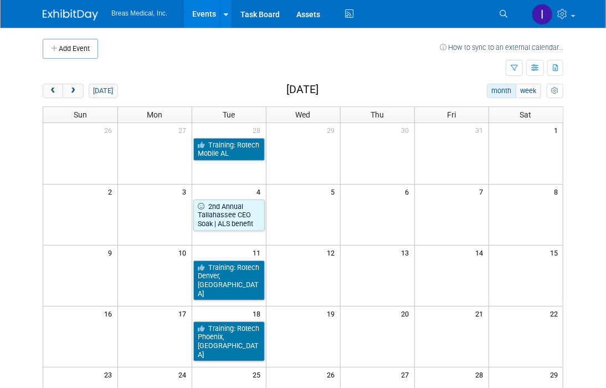
click at [203, 13] on link "Events" at bounding box center [204, 14] width 40 height 28
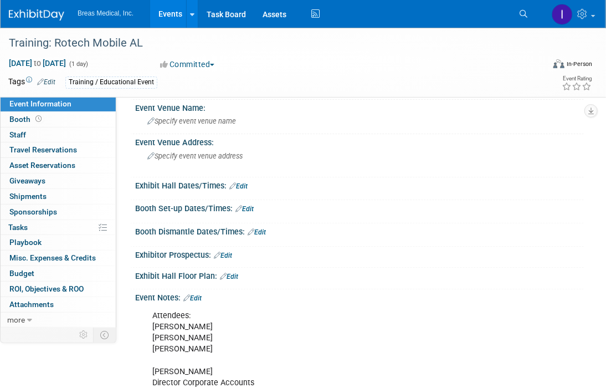
scroll to position [55, 0]
